Goal: Transaction & Acquisition: Purchase product/service

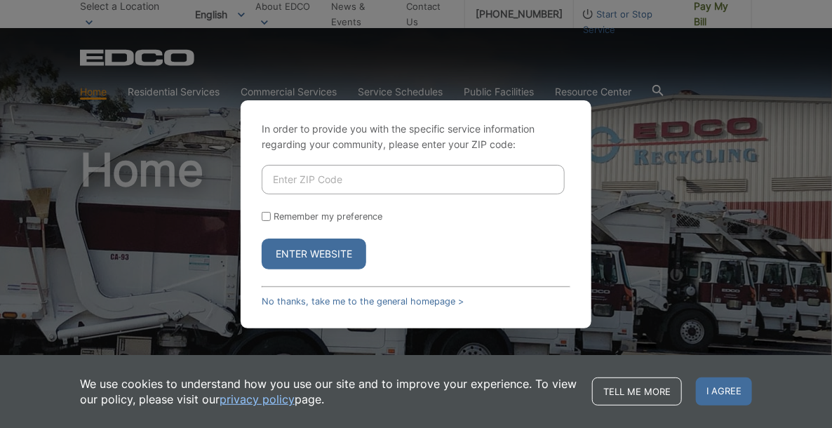
click at [316, 250] on button "Enter Website" at bounding box center [314, 254] width 105 height 31
click at [345, 179] on input "Enter ZIP Code" at bounding box center [413, 179] width 303 height 29
type input "92021"
click at [269, 213] on input "Remember my preference" at bounding box center [266, 216] width 9 height 9
checkbox input "true"
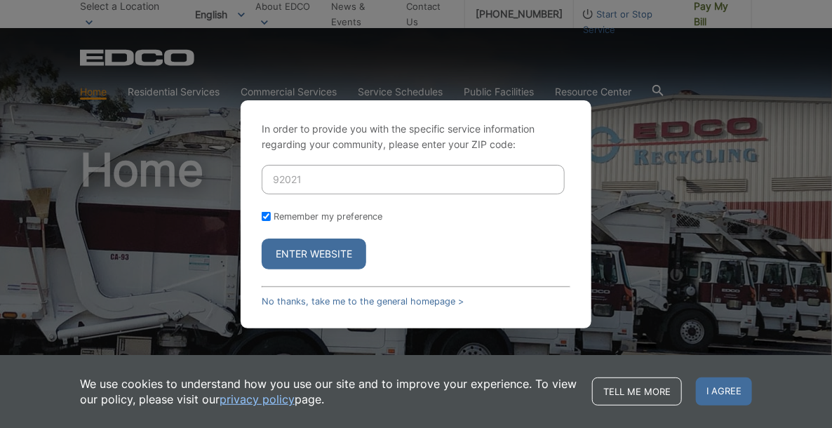
click at [312, 252] on button "Enter Website" at bounding box center [314, 254] width 105 height 31
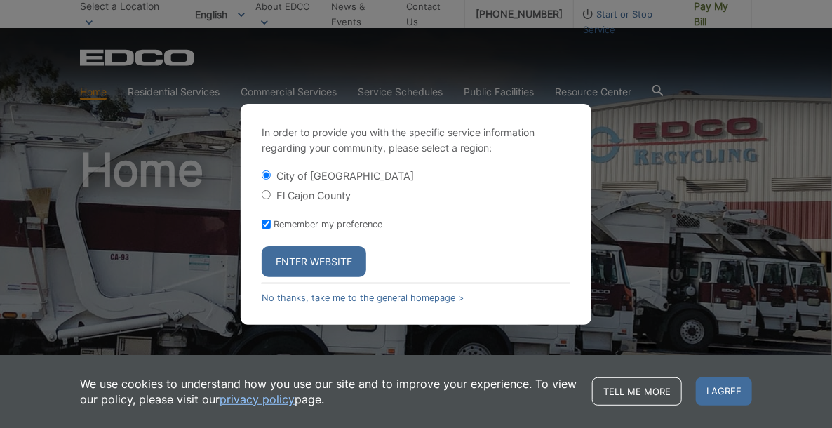
click at [312, 262] on button "Enter Website" at bounding box center [314, 261] width 105 height 31
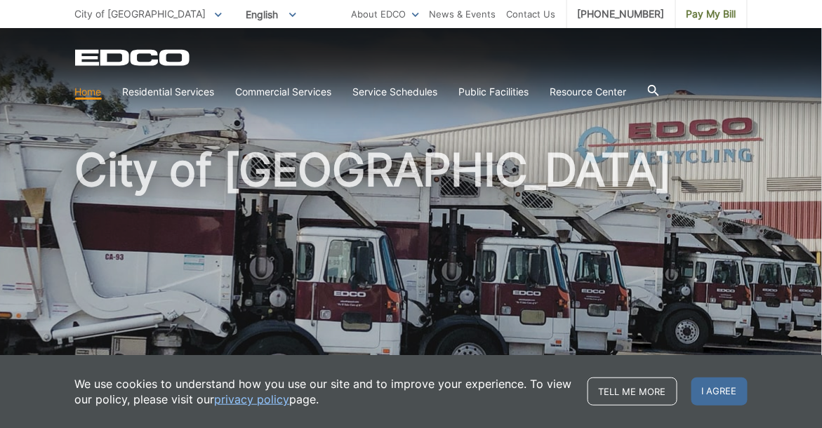
click at [711, 15] on span "Pay My Bill" at bounding box center [711, 13] width 50 height 15
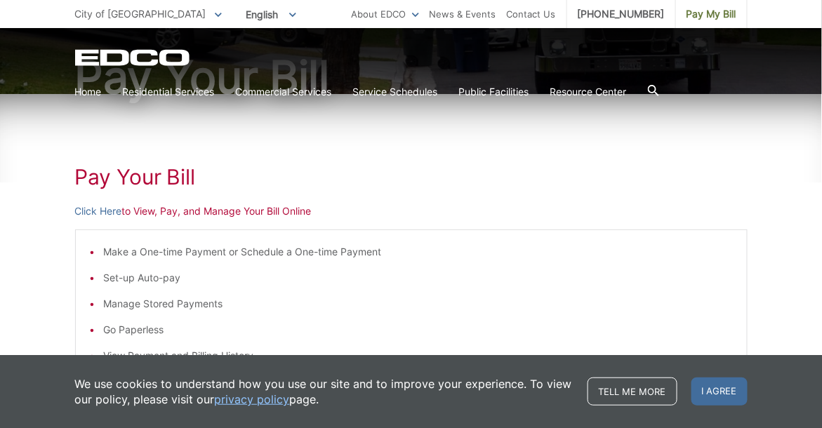
scroll to position [152, 0]
click at [695, 387] on span "I agree" at bounding box center [719, 391] width 56 height 28
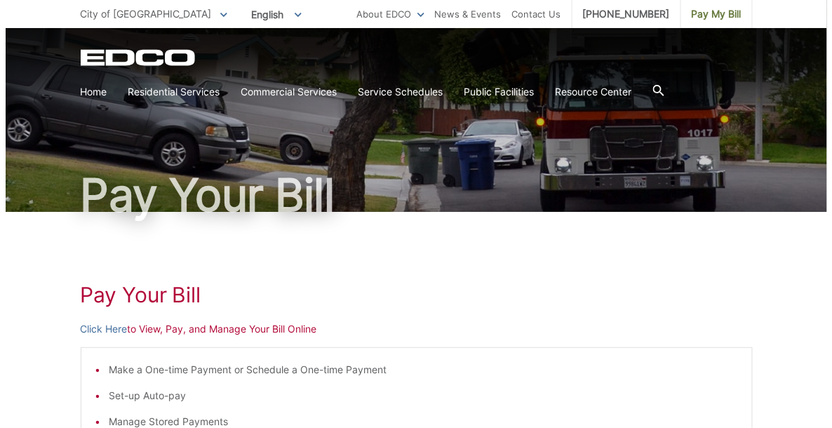
scroll to position [33, 0]
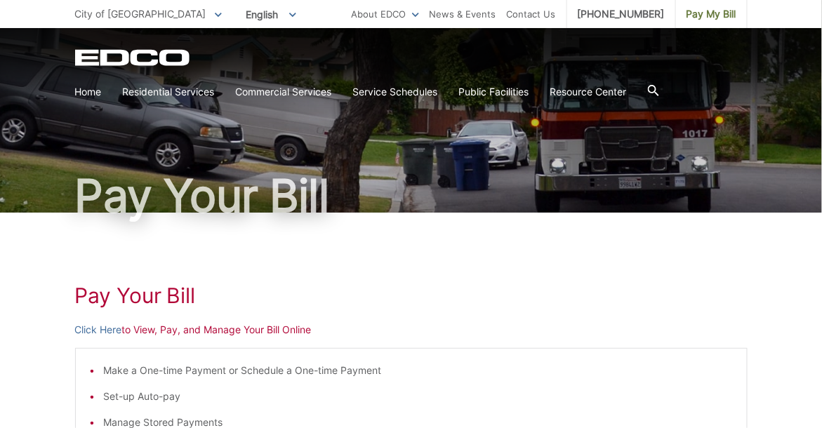
click at [215, 11] on span at bounding box center [218, 13] width 7 height 15
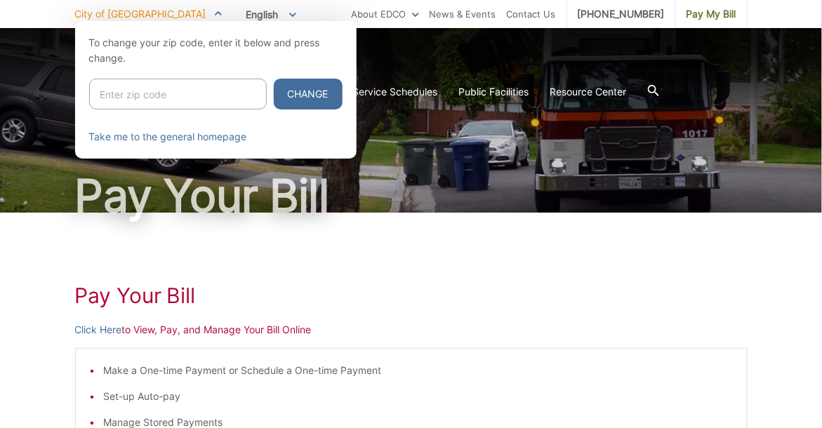
click at [146, 93] on input "Enter zip code" at bounding box center [178, 94] width 178 height 31
type input "92021"
click at [274, 92] on button "Change" at bounding box center [308, 94] width 69 height 31
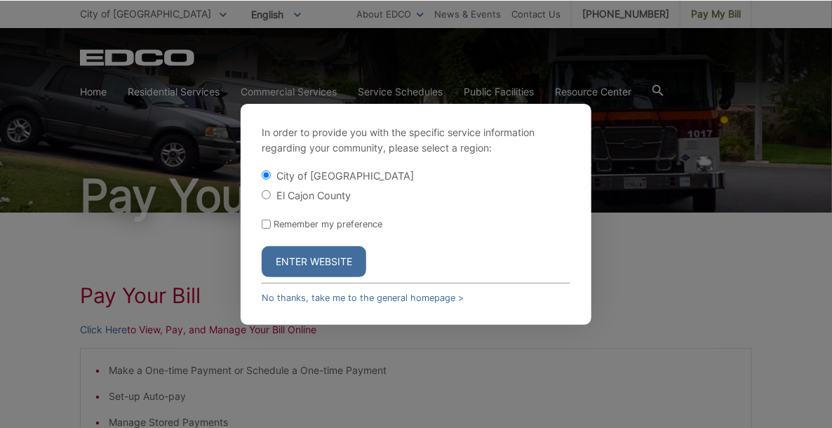
click at [263, 193] on input "El Cajon County" at bounding box center [266, 194] width 9 height 9
radio input "true"
click at [267, 222] on input "Remember my preference" at bounding box center [266, 224] width 9 height 9
checkbox input "true"
click at [294, 266] on button "Enter Website" at bounding box center [314, 261] width 105 height 31
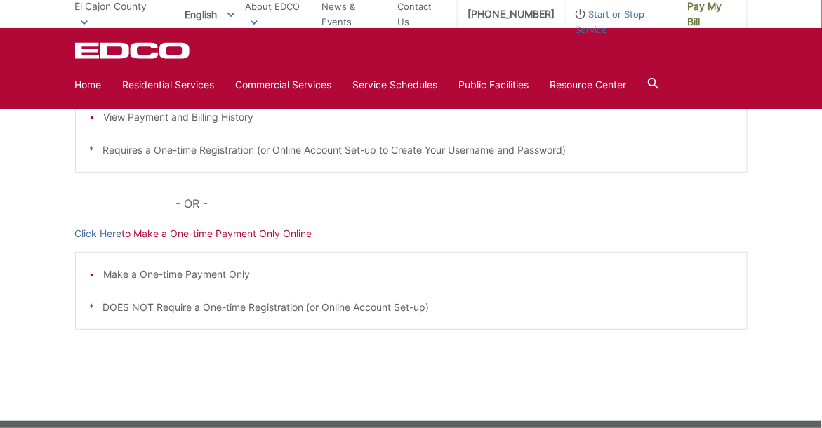
scroll to position [403, 0]
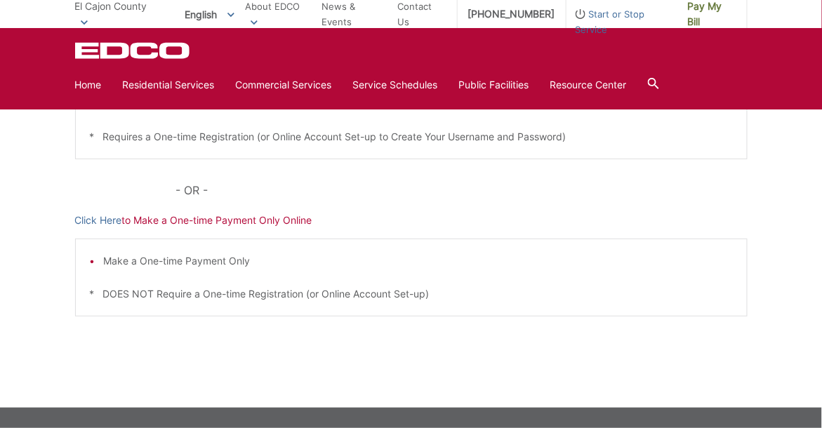
click at [104, 219] on link "Click Here" at bounding box center [98, 220] width 47 height 15
